Goal: Find specific page/section: Find specific page/section

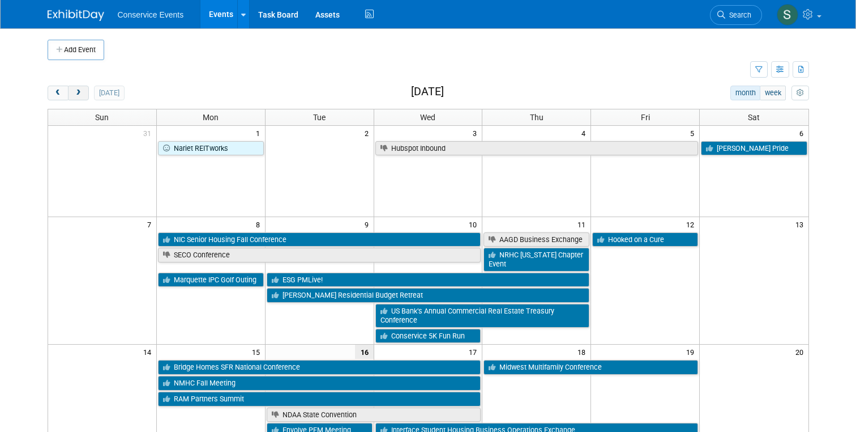
click at [78, 87] on button "next" at bounding box center [78, 93] width 21 height 15
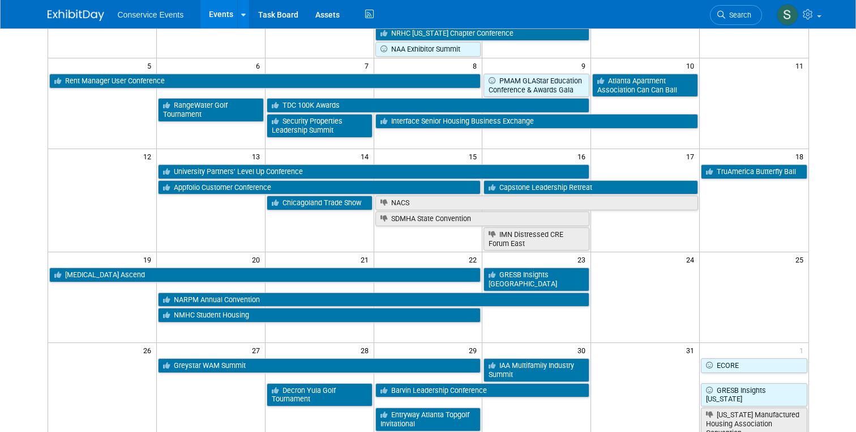
scroll to position [227, 0]
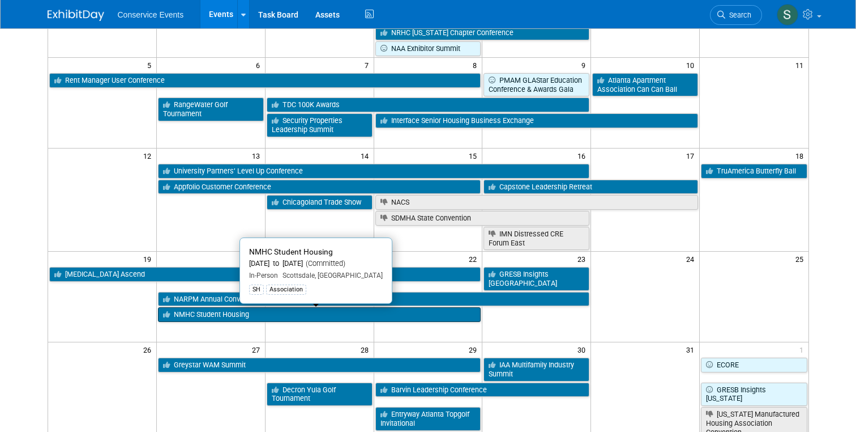
click at [184, 319] on link "NMHC Student Housing" at bounding box center [319, 314] width 323 height 15
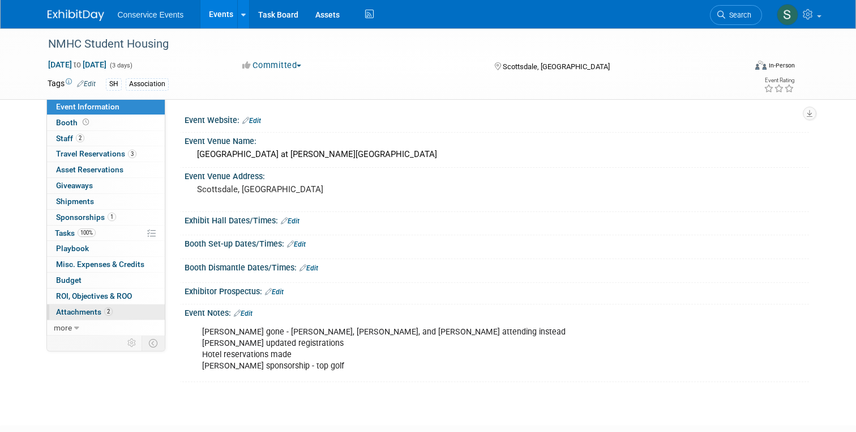
click at [76, 317] on link "2 Attachments 2" at bounding box center [106, 311] width 118 height 15
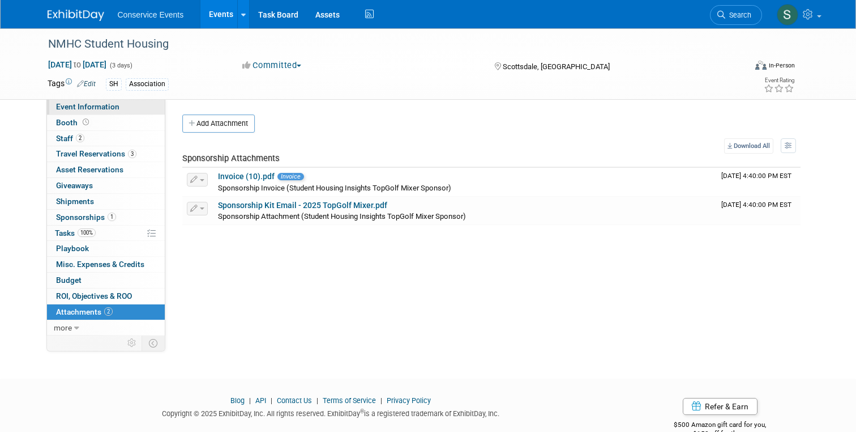
click at [77, 105] on span "Event Information" at bounding box center [87, 106] width 63 height 9
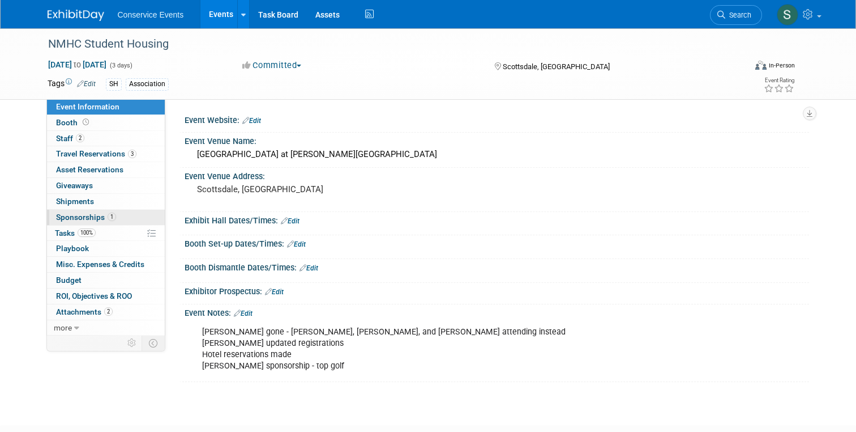
click at [71, 221] on span "Sponsorships 1" at bounding box center [86, 216] width 60 height 9
